Goal: Find specific page/section: Find specific page/section

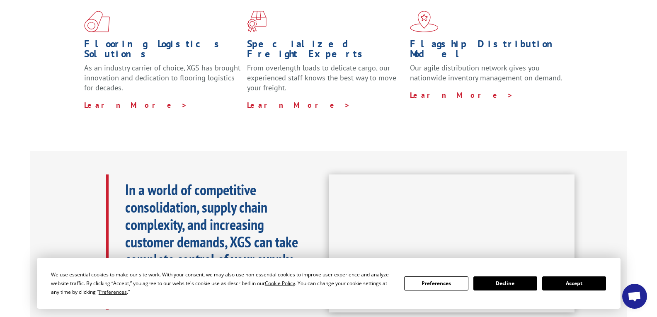
scroll to position [456, 0]
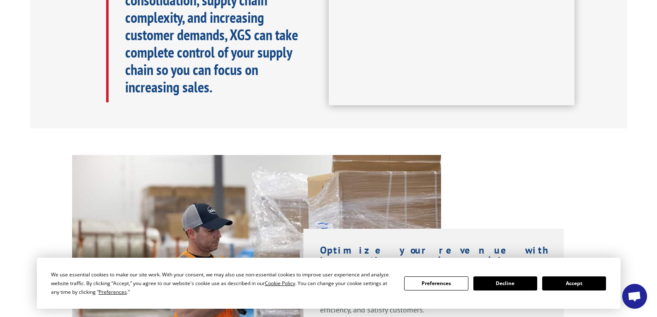
click at [591, 286] on button "Accept" at bounding box center [574, 283] width 64 height 14
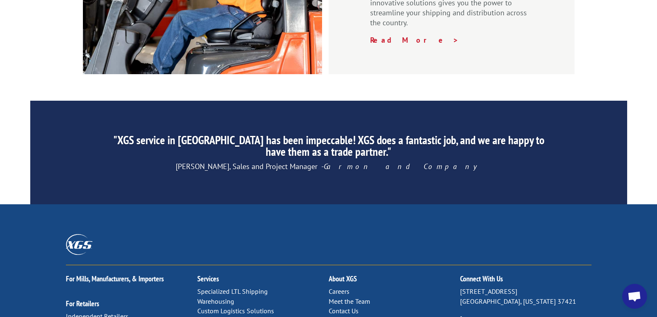
scroll to position [1324, 0]
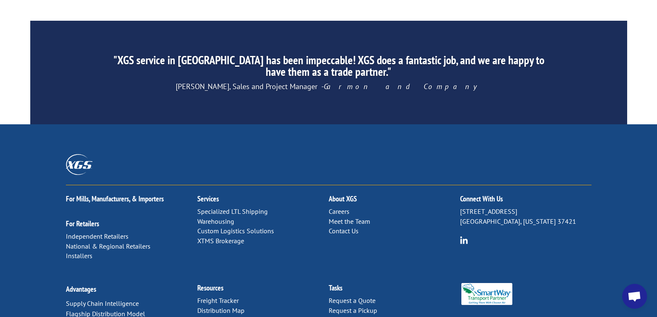
click at [217, 306] on link "Distribution Map" at bounding box center [220, 310] width 47 height 8
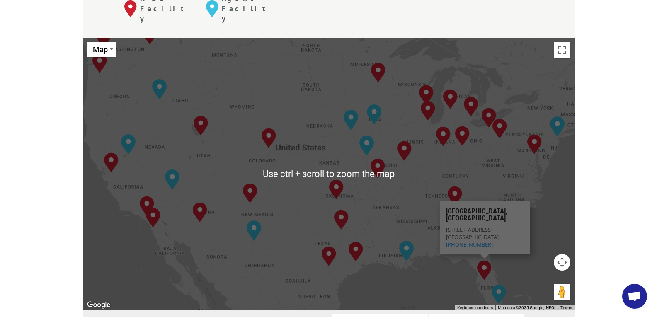
scroll to position [332, 0]
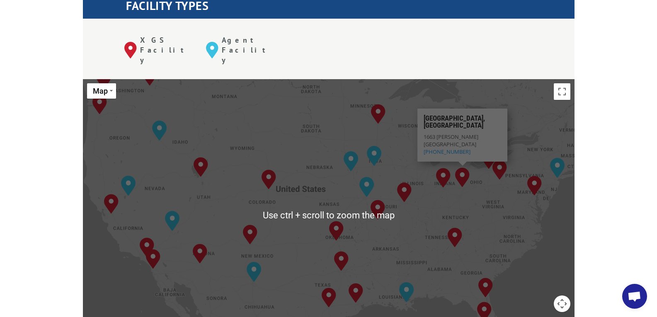
click at [462, 167] on img "Dayton, OH" at bounding box center [462, 177] width 15 height 20
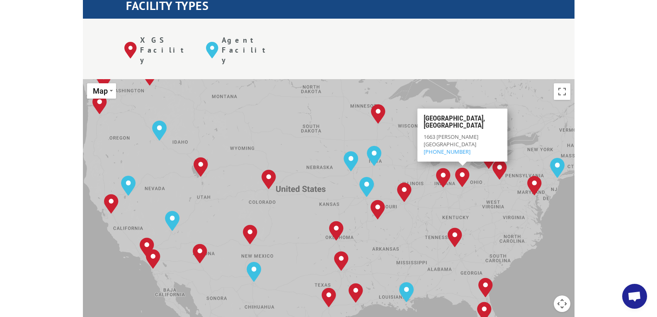
click at [460, 167] on img "Dayton, OH" at bounding box center [462, 177] width 15 height 20
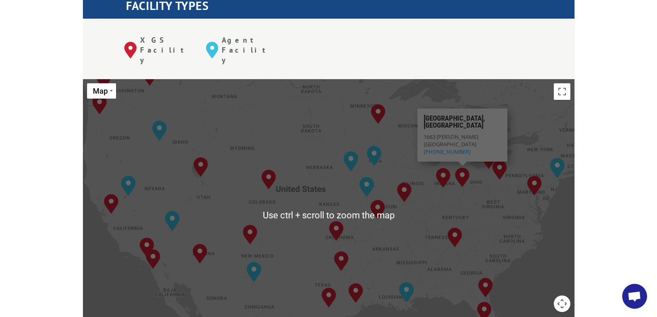
click at [467, 165] on div "Albuquerque, NM Baltimore, MD Boise, ID Chicago, IL Chino, CA Cleveland, OH Dal…" at bounding box center [329, 215] width 492 height 273
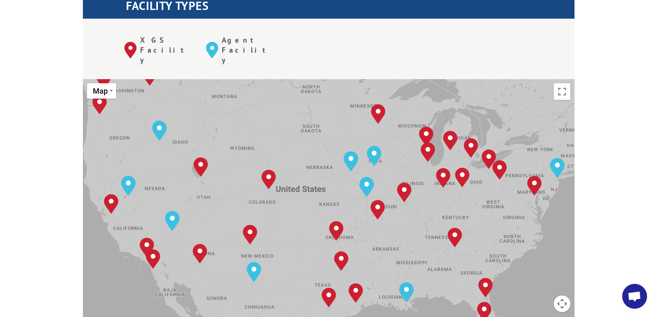
click at [476, 150] on div "Albuquerque, NM Baltimore, MD Boise, ID Chicago, IL Chino, CA Cleveland, OH Dal…" at bounding box center [329, 215] width 492 height 273
click at [474, 140] on div "Albuquerque, NM Baltimore, MD Boise, ID Chicago, IL Chino, CA Cleveland, OH Dal…" at bounding box center [329, 215] width 492 height 273
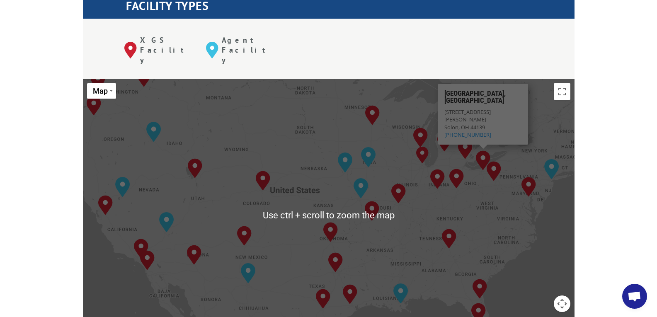
scroll to position [166, 0]
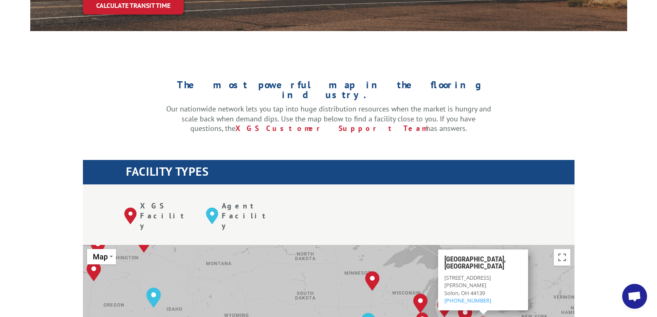
click at [569, 89] on div "The most powerful map in the flooring industry. Our nationwide network lets you…" at bounding box center [328, 118] width 597 height 131
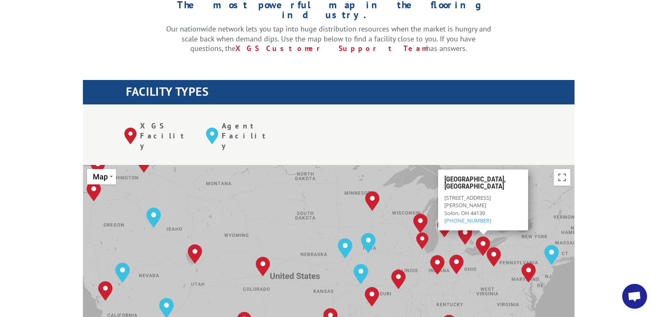
scroll to position [249, 0]
